Goal: Transaction & Acquisition: Purchase product/service

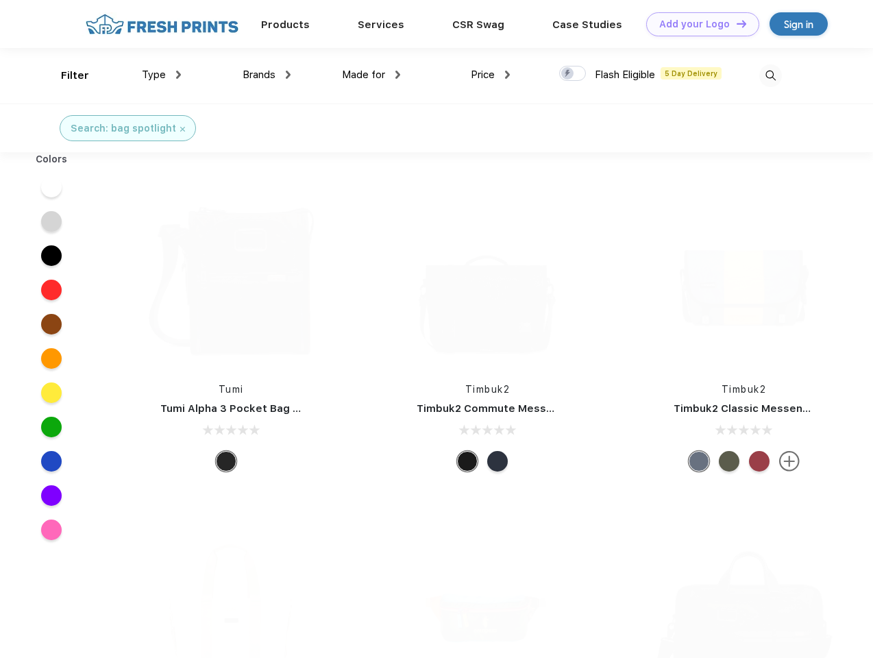
scroll to position [1, 0]
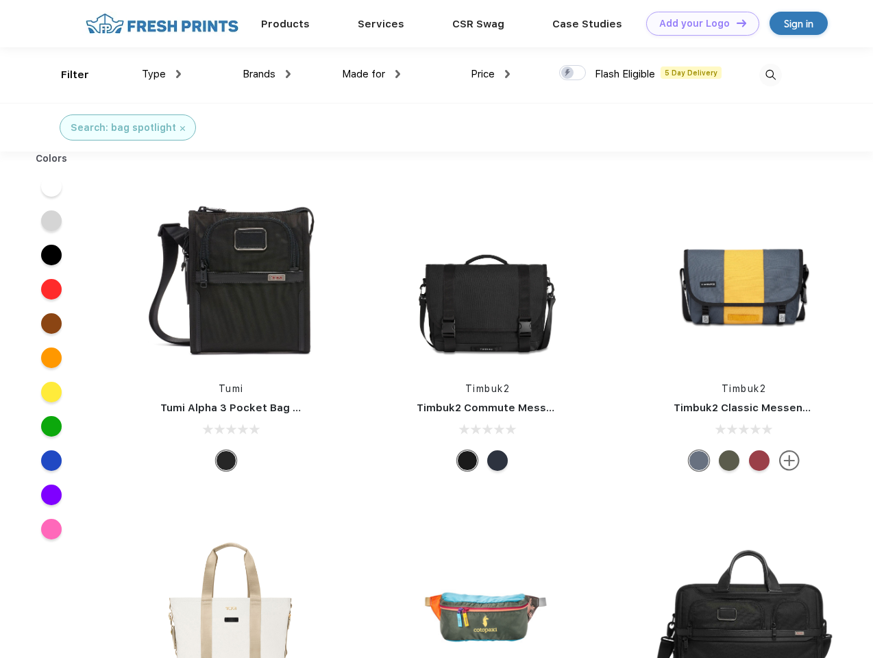
click at [697, 23] on link "Add your Logo Design Tool" at bounding box center [702, 24] width 113 height 24
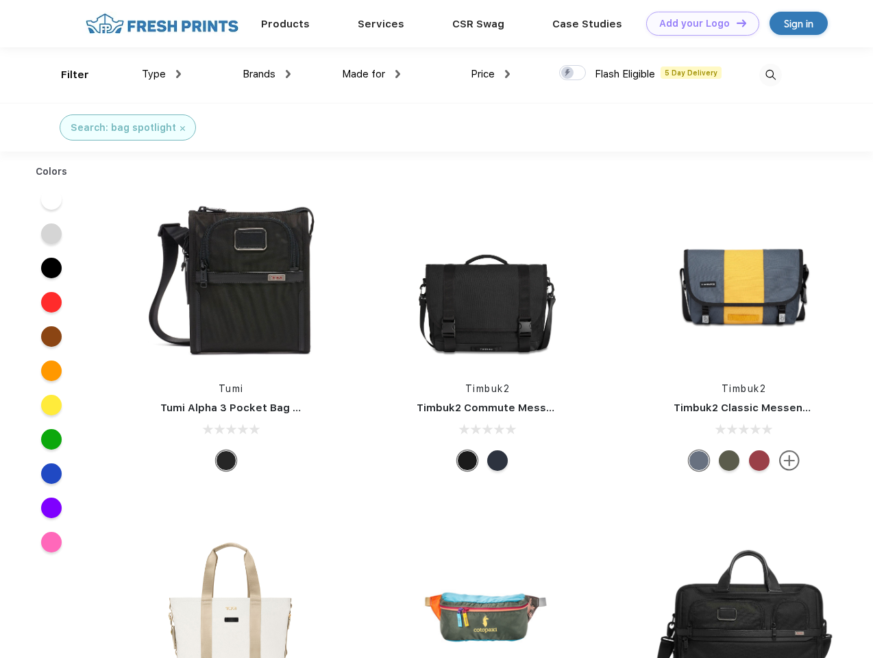
click at [0, 0] on div "Design Tool" at bounding box center [0, 0] width 0 height 0
click at [735, 23] on link "Add your Logo Design Tool" at bounding box center [702, 24] width 113 height 24
click at [66, 75] on div "Filter" at bounding box center [75, 75] width 28 height 16
click at [162, 74] on span "Type" at bounding box center [154, 74] width 24 height 12
click at [266, 74] on span "Brands" at bounding box center [258, 74] width 33 height 12
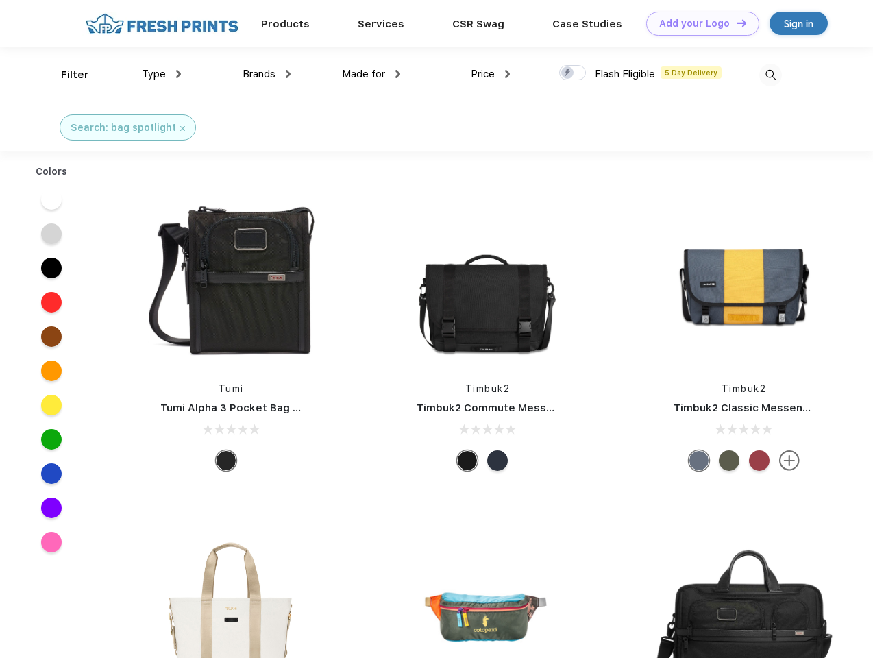
click at [371, 74] on span "Made for" at bounding box center [363, 74] width 43 height 12
click at [490, 74] on span "Price" at bounding box center [483, 74] width 24 height 12
click at [573, 73] on div at bounding box center [572, 72] width 27 height 15
click at [568, 73] on input "checkbox" at bounding box center [563, 68] width 9 height 9
click at [770, 75] on img at bounding box center [770, 75] width 23 height 23
